Goal: Task Accomplishment & Management: Manage account settings

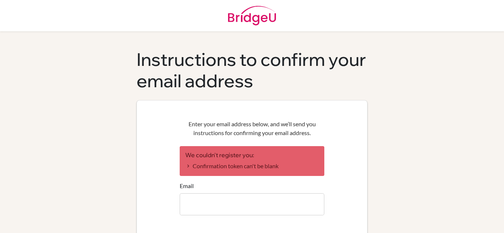
scroll to position [54, 0]
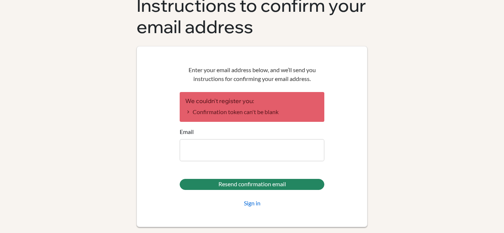
type input "[EMAIL_ADDRESS][PERSON_NAME][DOMAIN_NAME]"
click at [246, 204] on link "Sign in" at bounding box center [252, 203] width 17 height 9
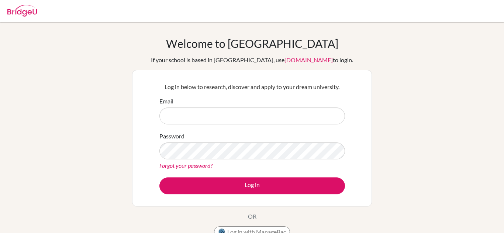
type input "[EMAIL_ADDRESS][PERSON_NAME][DOMAIN_NAME]"
click at [241, 120] on input "[EMAIL_ADDRESS][PERSON_NAME][DOMAIN_NAME]" at bounding box center [251, 116] width 185 height 17
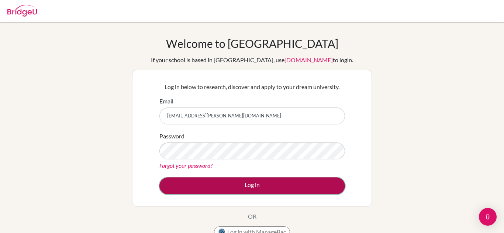
click at [183, 189] on button "Log in" at bounding box center [251, 186] width 185 height 17
